Goal: Information Seeking & Learning: Understand process/instructions

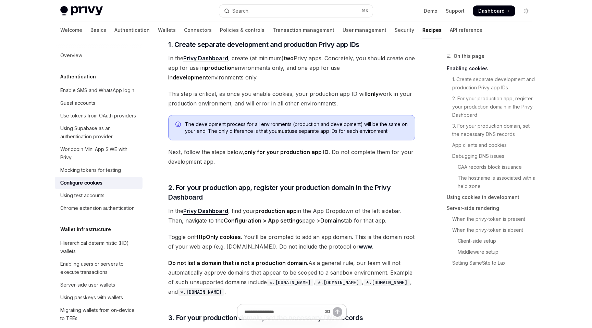
scroll to position [199, 0]
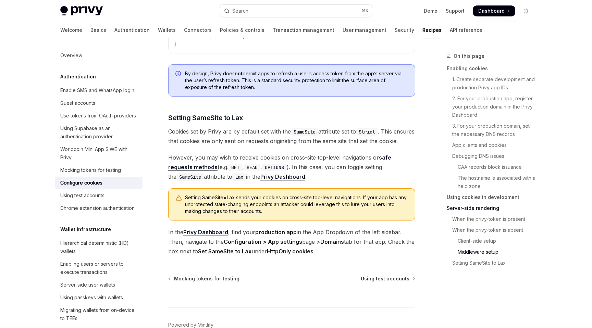
scroll to position [2338, 0]
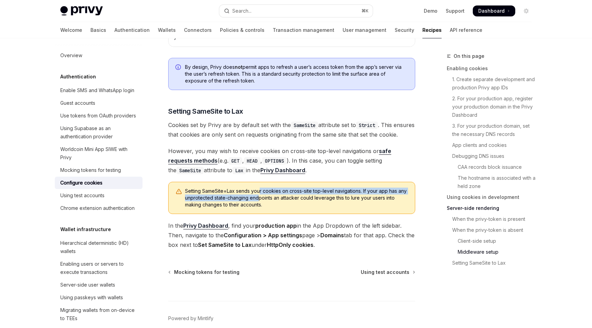
drag, startPoint x: 259, startPoint y: 203, endPoint x: 259, endPoint y: 208, distance: 5.1
click at [259, 208] on span "Setting SameSite=Lax sends your cookies on cross-site top-level navigations. If…" at bounding box center [296, 198] width 223 height 21
click at [111, 173] on div "Mocking tokens for testing" at bounding box center [90, 170] width 61 height 8
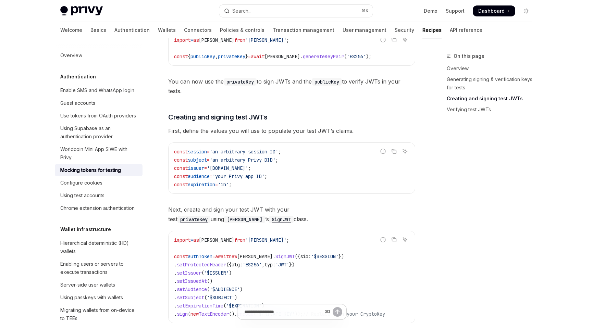
scroll to position [289, 0]
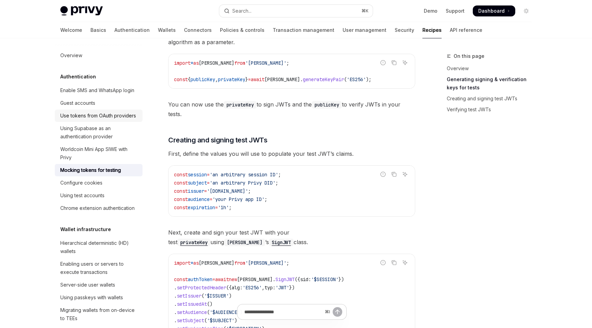
click at [100, 113] on div "Use tokens from OAuth providers" at bounding box center [98, 116] width 76 height 8
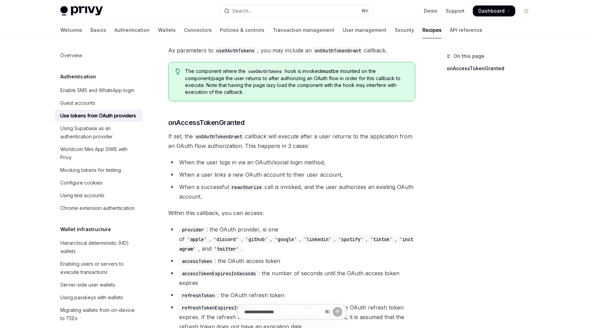
scroll to position [248, 0]
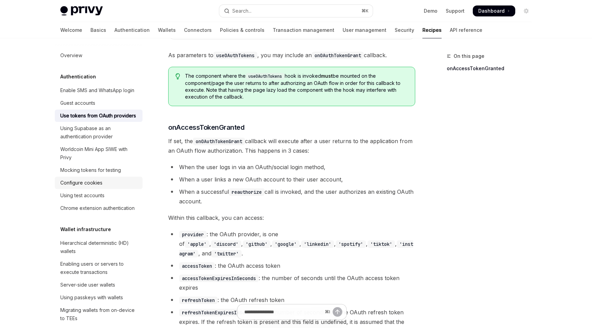
click at [122, 187] on link "Configure cookies" at bounding box center [99, 183] width 88 height 12
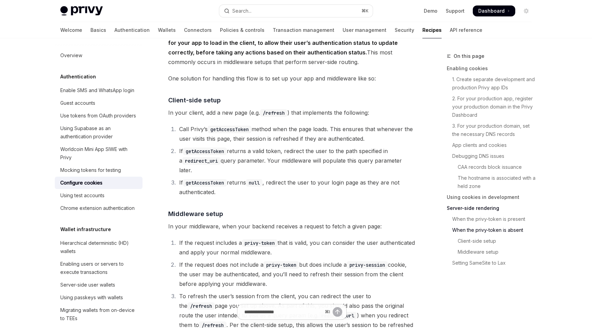
scroll to position [1632, 0]
drag, startPoint x: 253, startPoint y: 137, endPoint x: 211, endPoint y: 138, distance: 42.1
click at [211, 132] on code "getAccessToken" at bounding box center [230, 129] width 44 height 8
copy code "getAccessToken"
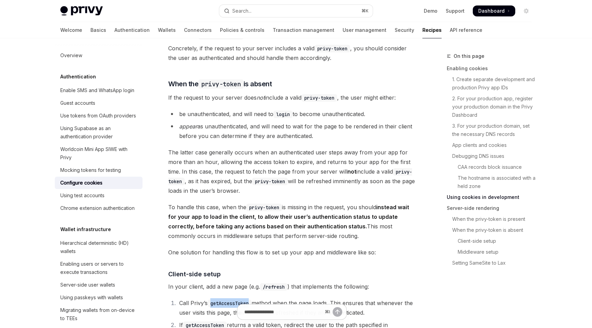
scroll to position [1532, 0]
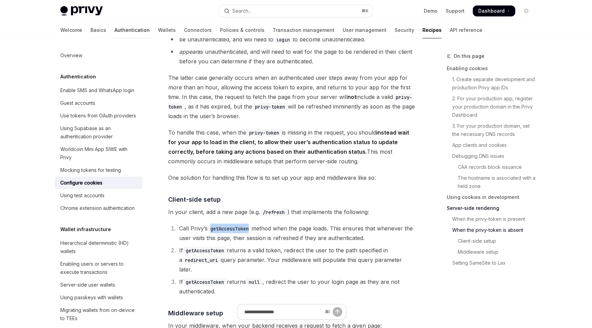
click at [114, 32] on link "Authentication" at bounding box center [131, 30] width 35 height 16
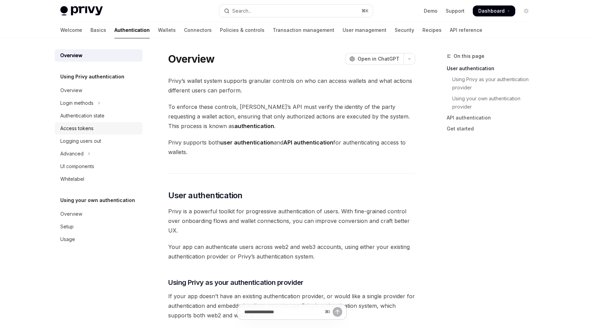
click at [92, 125] on div "Access tokens" at bounding box center [76, 128] width 33 height 8
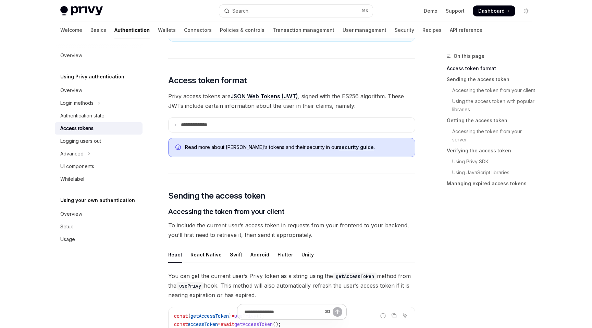
scroll to position [118, 0]
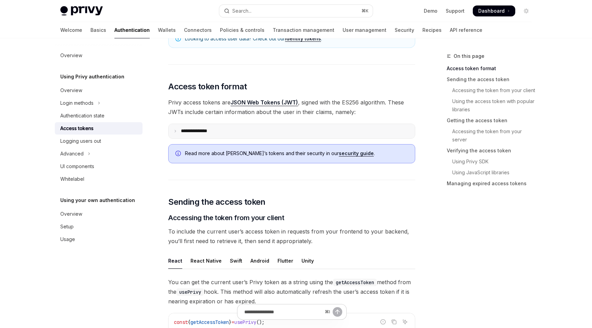
click at [256, 130] on summary "**********" at bounding box center [291, 131] width 246 height 14
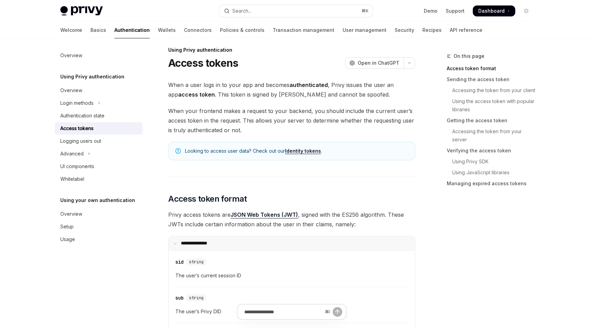
scroll to position [0, 0]
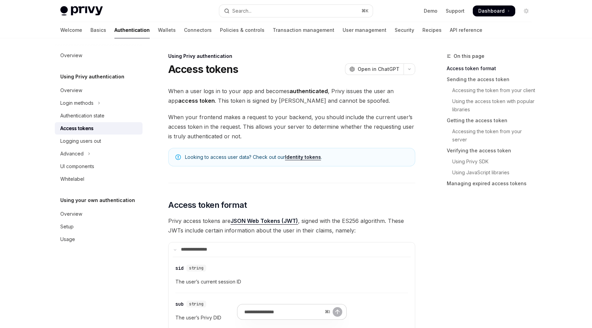
click at [292, 158] on link "Identity tokens" at bounding box center [303, 157] width 36 height 6
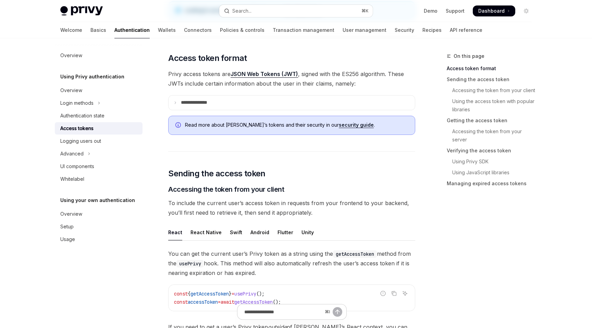
scroll to position [239, 0]
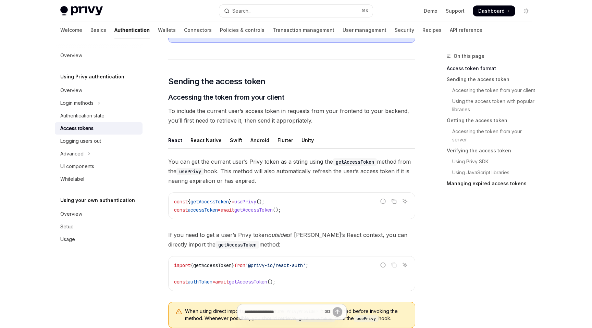
click at [493, 183] on link "Managing expired access tokens" at bounding box center [492, 183] width 90 height 11
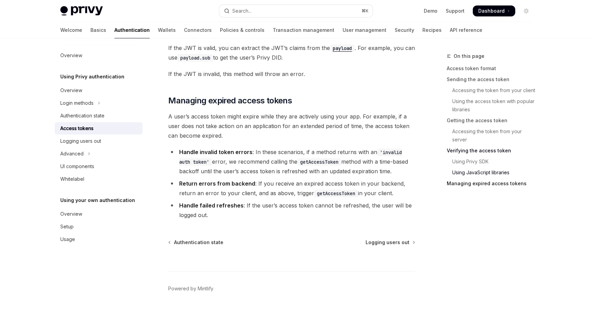
scroll to position [1840, 0]
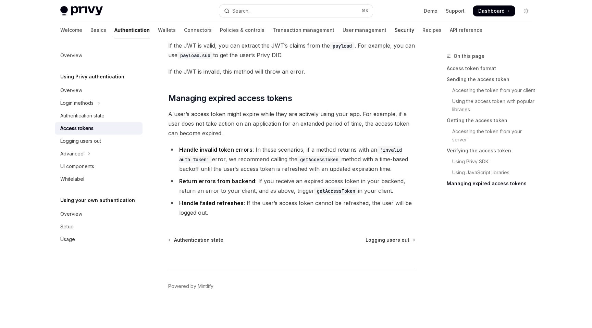
click at [394, 33] on link "Security" at bounding box center [404, 30] width 20 height 16
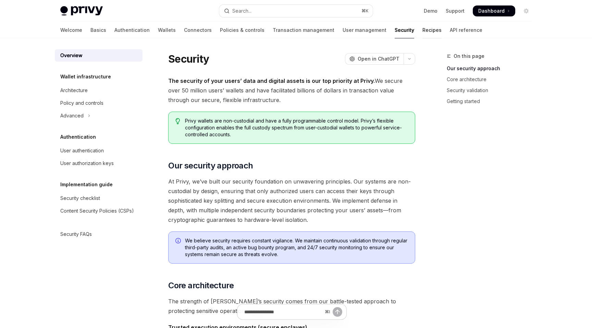
click at [422, 33] on link "Recipes" at bounding box center [431, 30] width 19 height 16
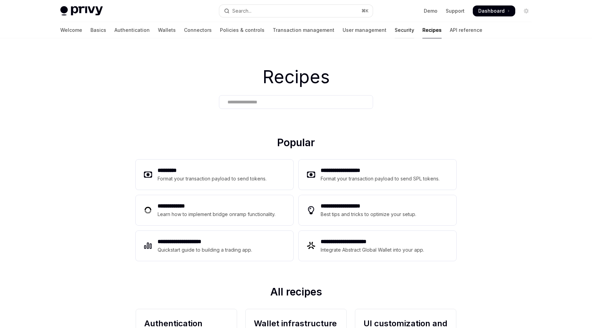
click at [394, 30] on link "Security" at bounding box center [404, 30] width 20 height 16
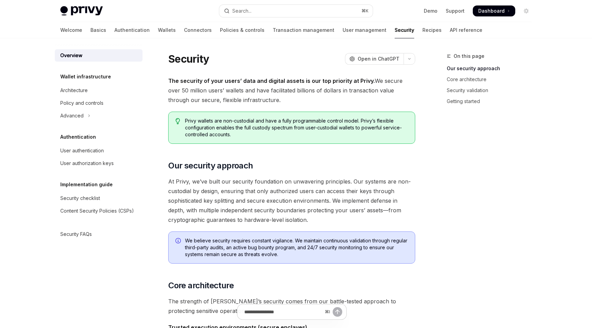
click at [405, 32] on div "Welcome Basics Authentication Wallets Connectors Policies & controls Transactio…" at bounding box center [271, 30] width 422 height 16
click at [450, 26] on link "API reference" at bounding box center [466, 30] width 33 height 16
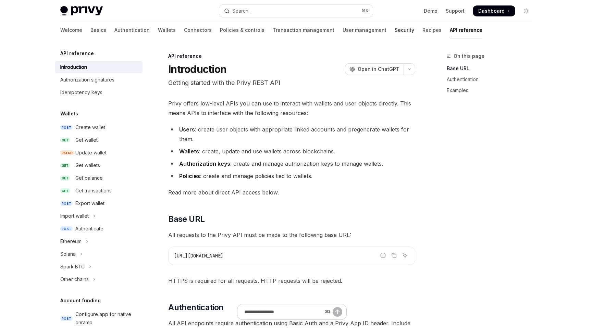
click at [394, 24] on link "Security" at bounding box center [404, 30] width 20 height 16
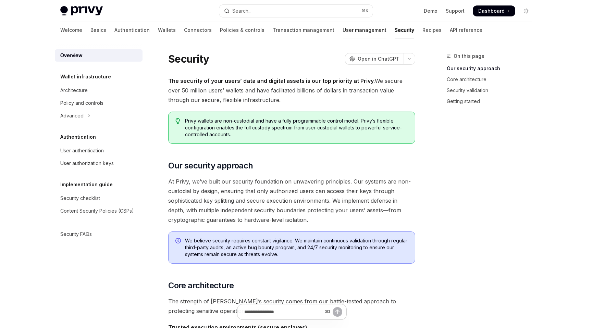
click at [342, 28] on link "User management" at bounding box center [364, 30] width 44 height 16
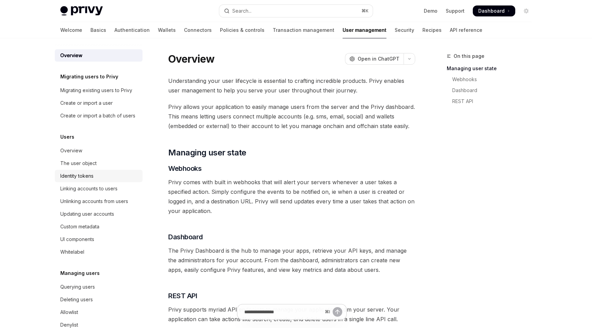
click at [81, 174] on div "Identity tokens" at bounding box center [76, 176] width 33 height 8
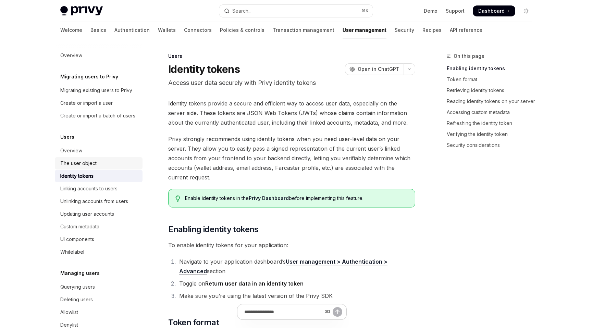
click at [93, 167] on div "The user object" at bounding box center [78, 163] width 36 height 8
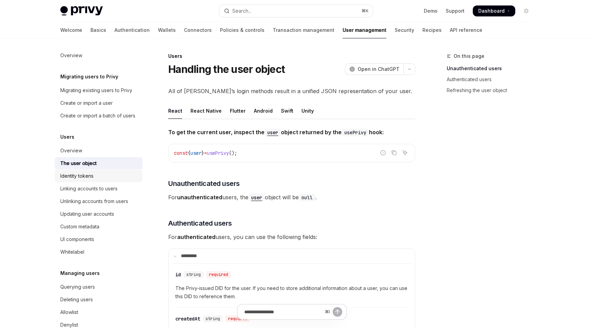
click at [92, 177] on div "Identity tokens" at bounding box center [76, 176] width 33 height 8
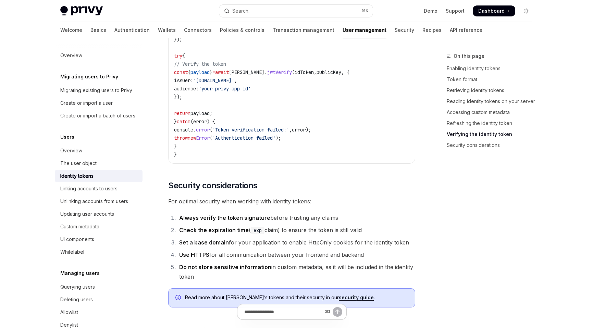
scroll to position [2258, 0]
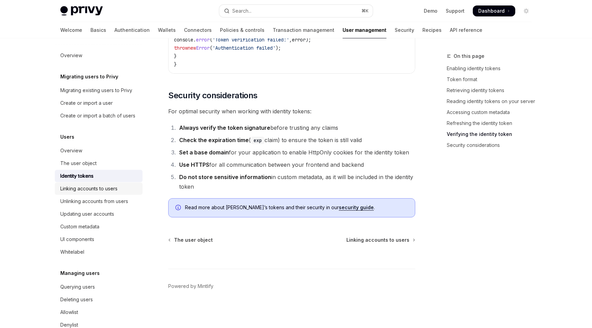
click at [99, 191] on div "Linking accounts to users" at bounding box center [88, 189] width 57 height 8
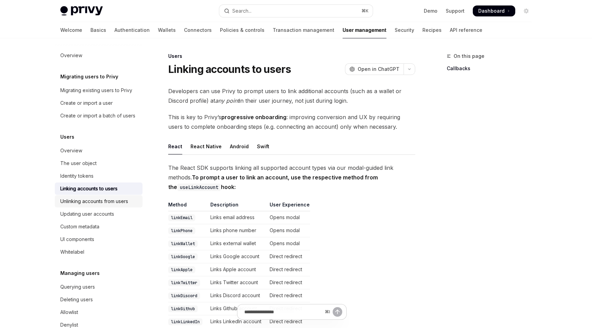
click at [99, 203] on div "Unlinking accounts from users" at bounding box center [94, 201] width 68 height 8
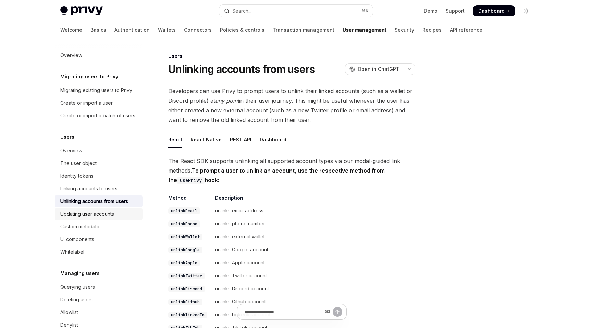
click at [98, 213] on div "Updating user accounts" at bounding box center [87, 214] width 54 height 8
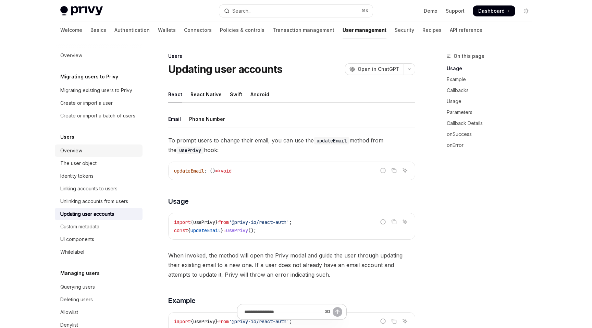
click at [103, 152] on div "Overview" at bounding box center [99, 151] width 78 height 8
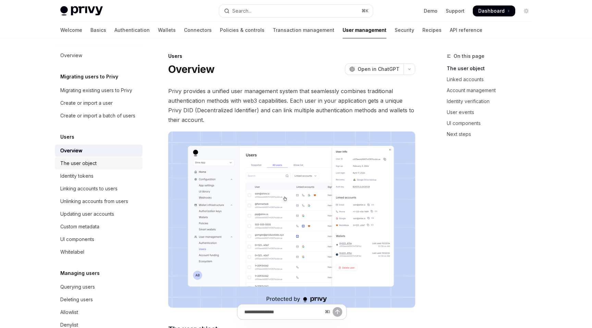
click at [103, 165] on div "The user object" at bounding box center [99, 163] width 78 height 8
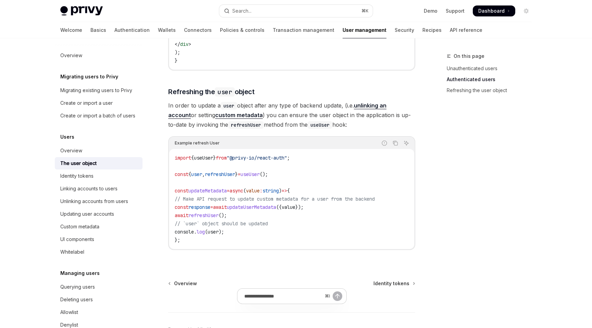
scroll to position [914, 0]
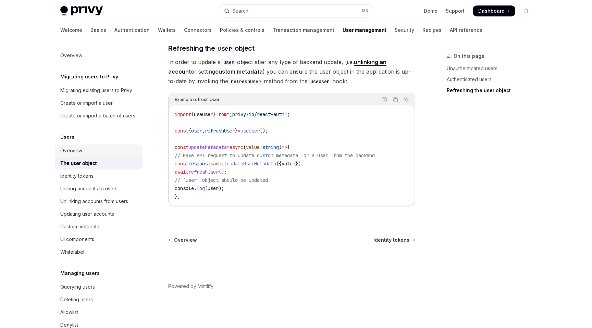
click at [100, 152] on div "Overview" at bounding box center [99, 151] width 78 height 8
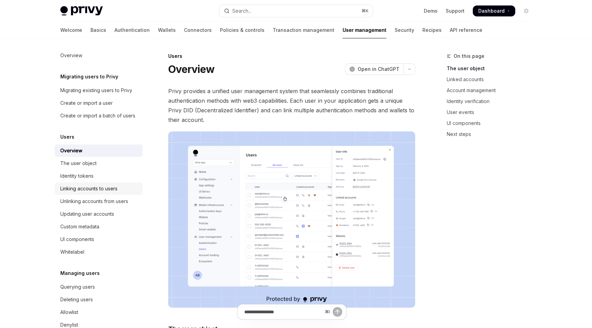
click at [98, 193] on link "Linking accounts to users" at bounding box center [99, 189] width 88 height 12
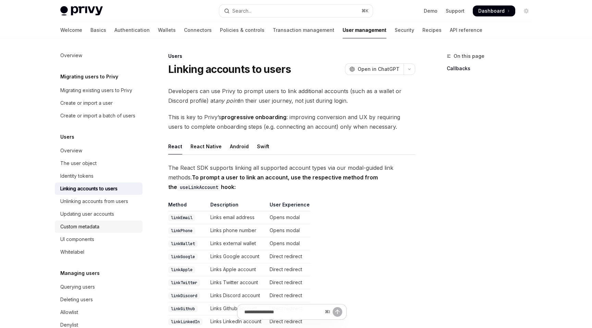
scroll to position [64, 0]
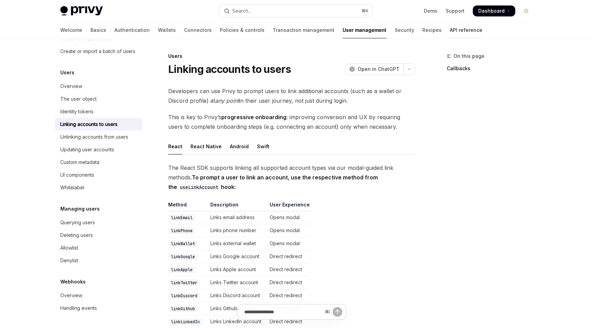
click at [450, 28] on link "API reference" at bounding box center [466, 30] width 33 height 16
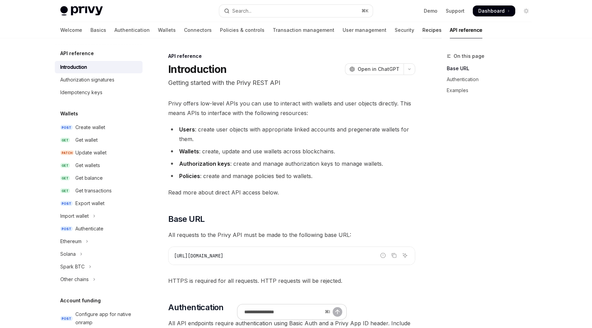
click at [422, 30] on link "Recipes" at bounding box center [431, 30] width 19 height 16
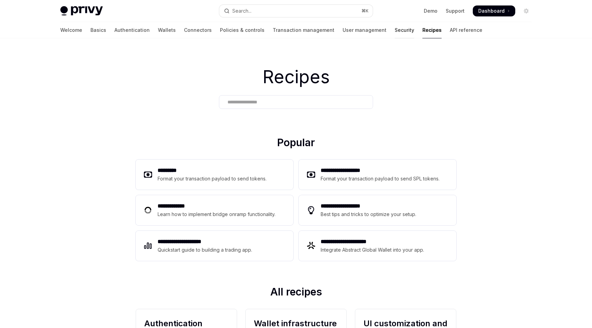
click at [394, 27] on link "Security" at bounding box center [404, 30] width 20 height 16
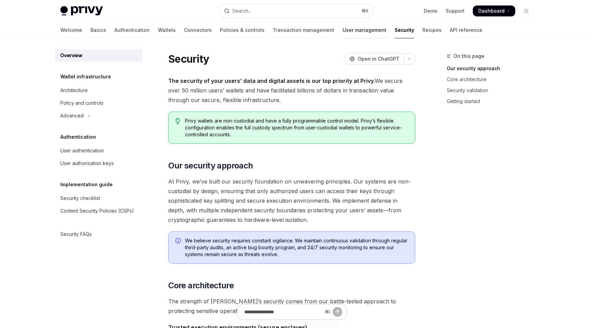
click at [342, 26] on link "User management" at bounding box center [364, 30] width 44 height 16
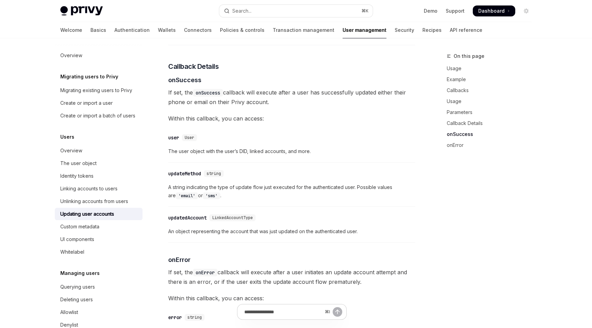
scroll to position [840, 0]
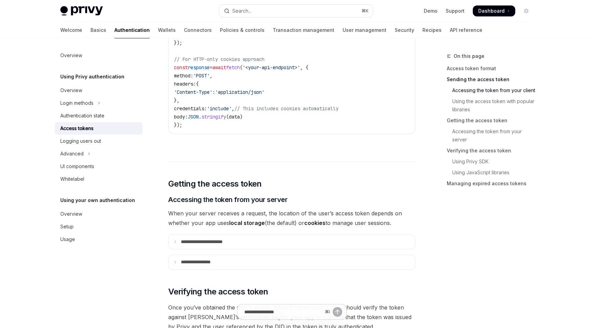
scroll to position [828, 0]
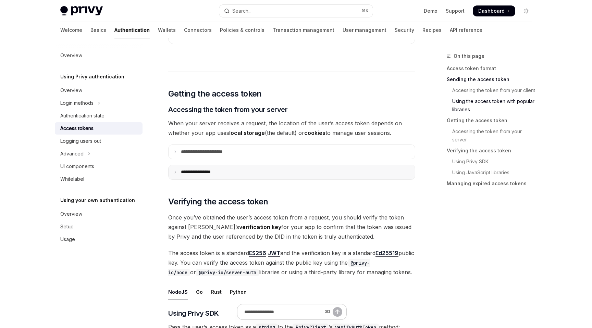
click at [275, 174] on summary "**********" at bounding box center [291, 172] width 246 height 14
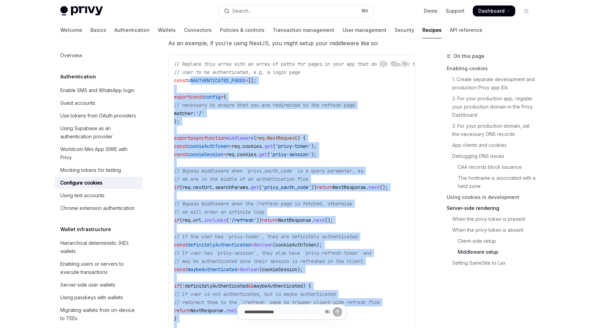
scroll to position [2027, 0]
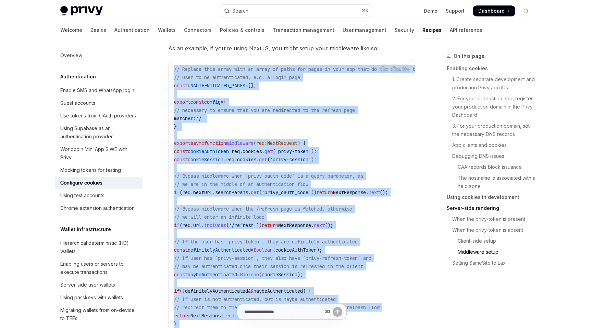
drag, startPoint x: 210, startPoint y: 267, endPoint x: 172, endPoint y: 70, distance: 201.1
click at [172, 70] on div "// Replace this array with an array of paths for pages in your app that do not …" at bounding box center [291, 208] width 246 height 297
copy code "// Replace this array with an array of paths for pages in your app that do not …"
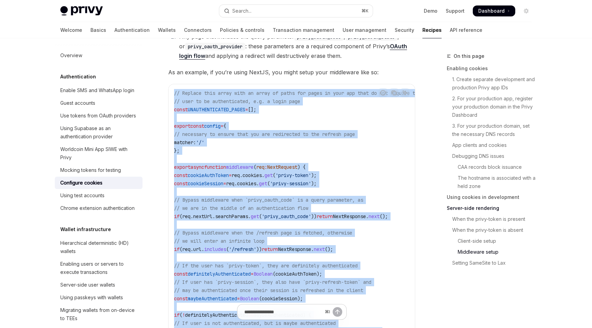
click at [316, 182] on span ");" at bounding box center [313, 183] width 5 height 6
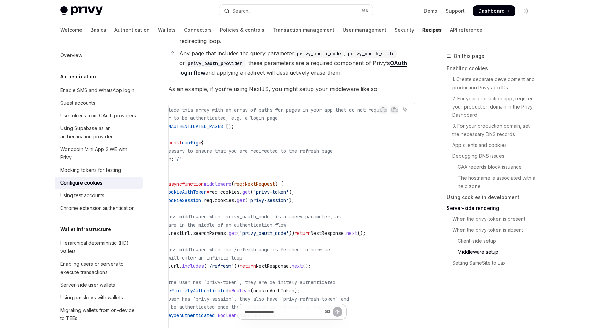
scroll to position [0, 35]
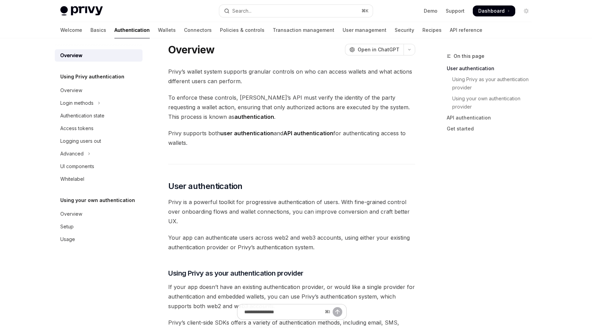
type textarea "*"
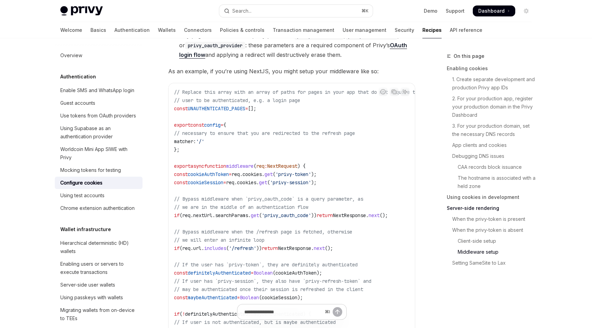
scroll to position [2068, 0]
